Goal: Information Seeking & Learning: Understand process/instructions

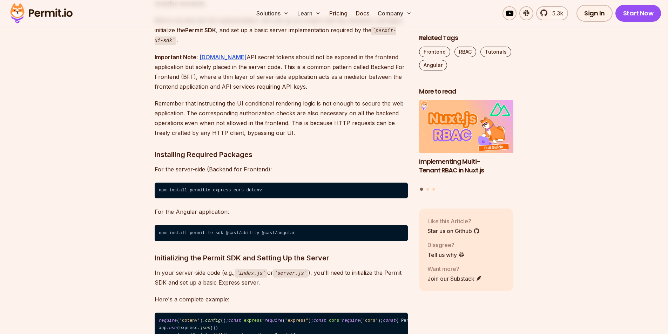
scroll to position [772, 0]
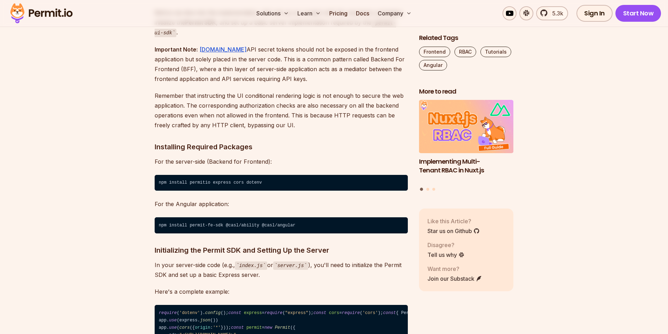
click at [194, 176] on code "npm install permitio express cors dotenv" at bounding box center [281, 183] width 253 height 16
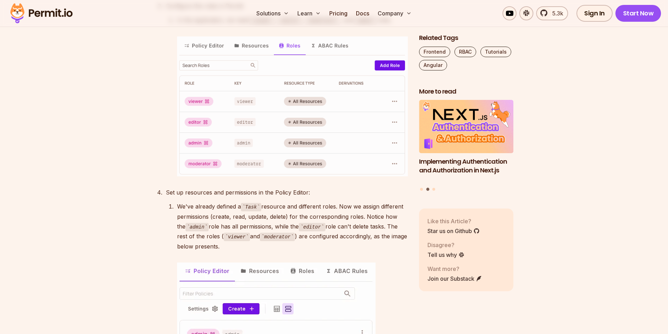
scroll to position [1613, 0]
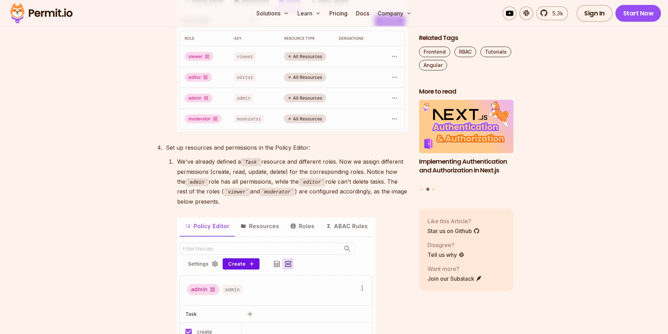
click at [243, 132] on img at bounding box center [292, 62] width 231 height 140
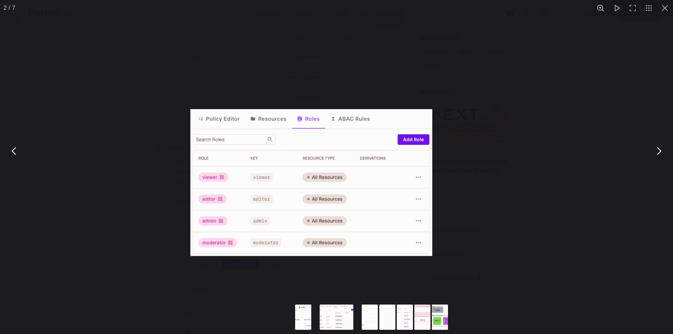
click at [243, 202] on img "You can close this modal content with the ESC key" at bounding box center [311, 182] width 242 height 147
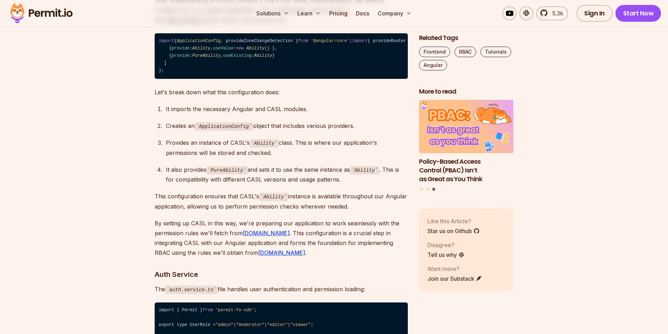
scroll to position [2771, 0]
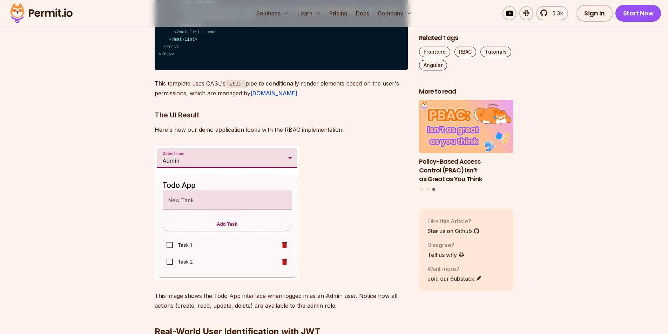
scroll to position [4104, 0]
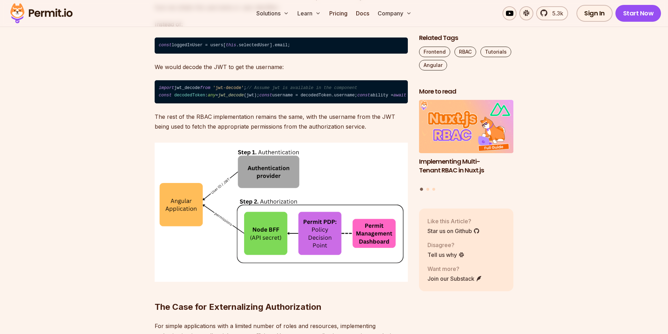
scroll to position [4525, 0]
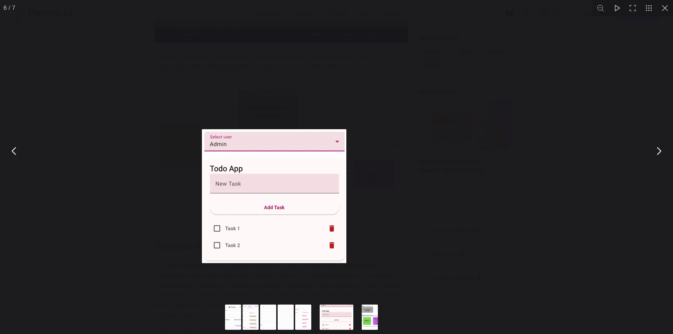
click at [236, 241] on div "You can close this modal content with the ESC key" at bounding box center [336, 151] width 673 height 302
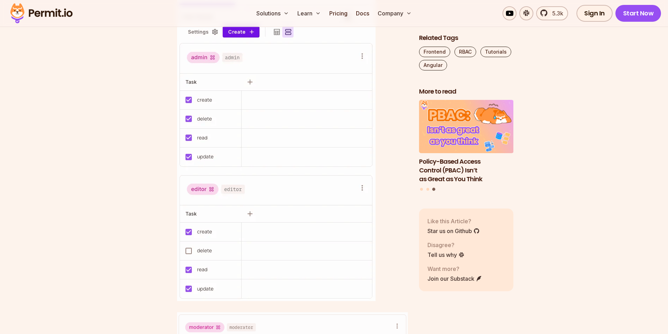
scroll to position [1613, 0]
